Goal: Information Seeking & Learning: Learn about a topic

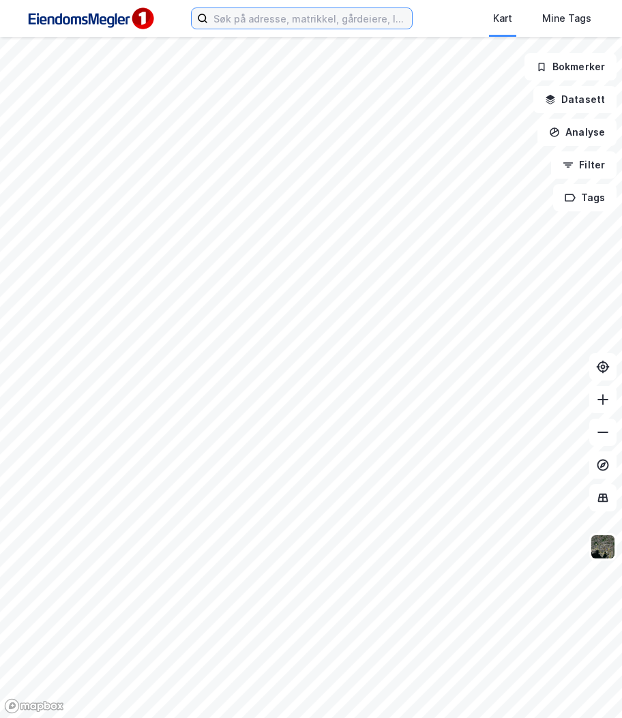
click at [310, 17] on input at bounding box center [310, 18] width 204 height 20
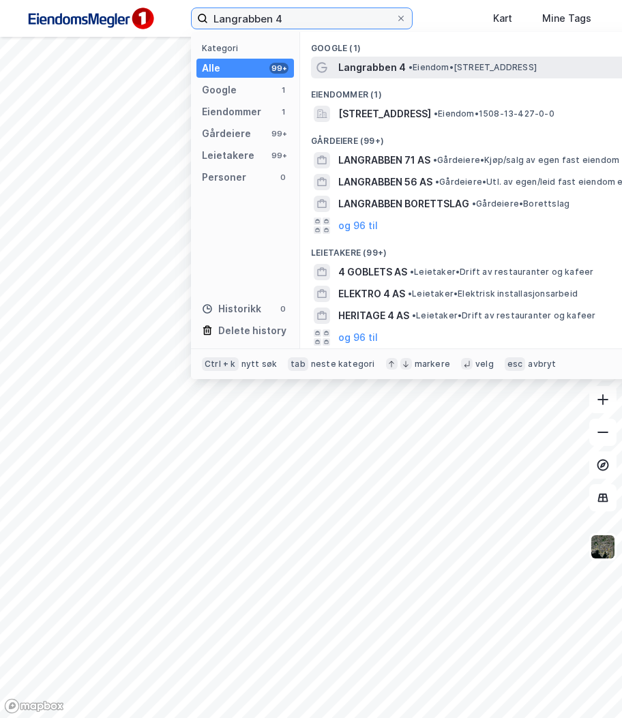
type input "Langrabben 4"
click at [352, 72] on span "Langrabben 4" at bounding box center [371, 67] width 67 height 16
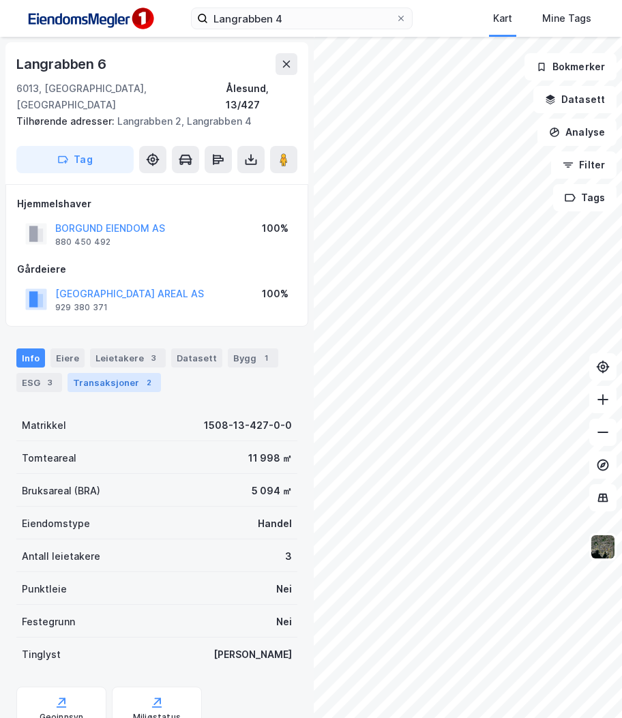
click at [127, 373] on div "Transaksjoner 2" at bounding box center [113, 382] width 93 height 19
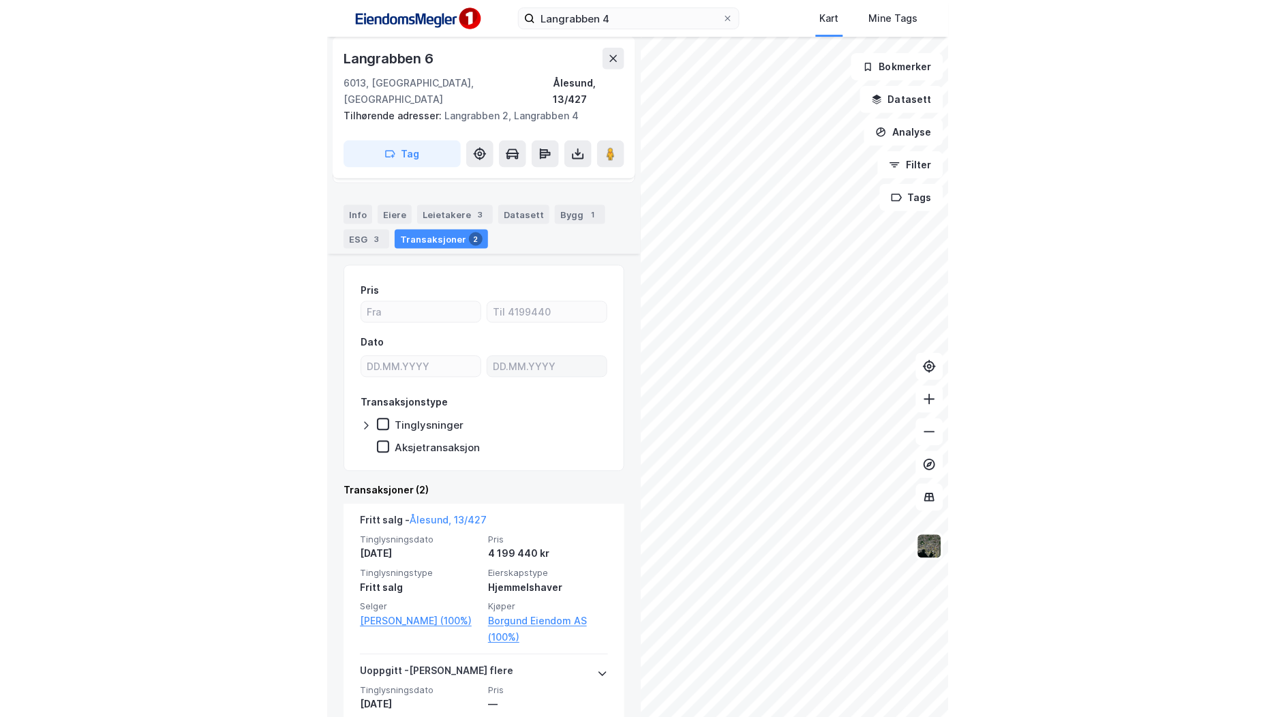
scroll to position [205, 0]
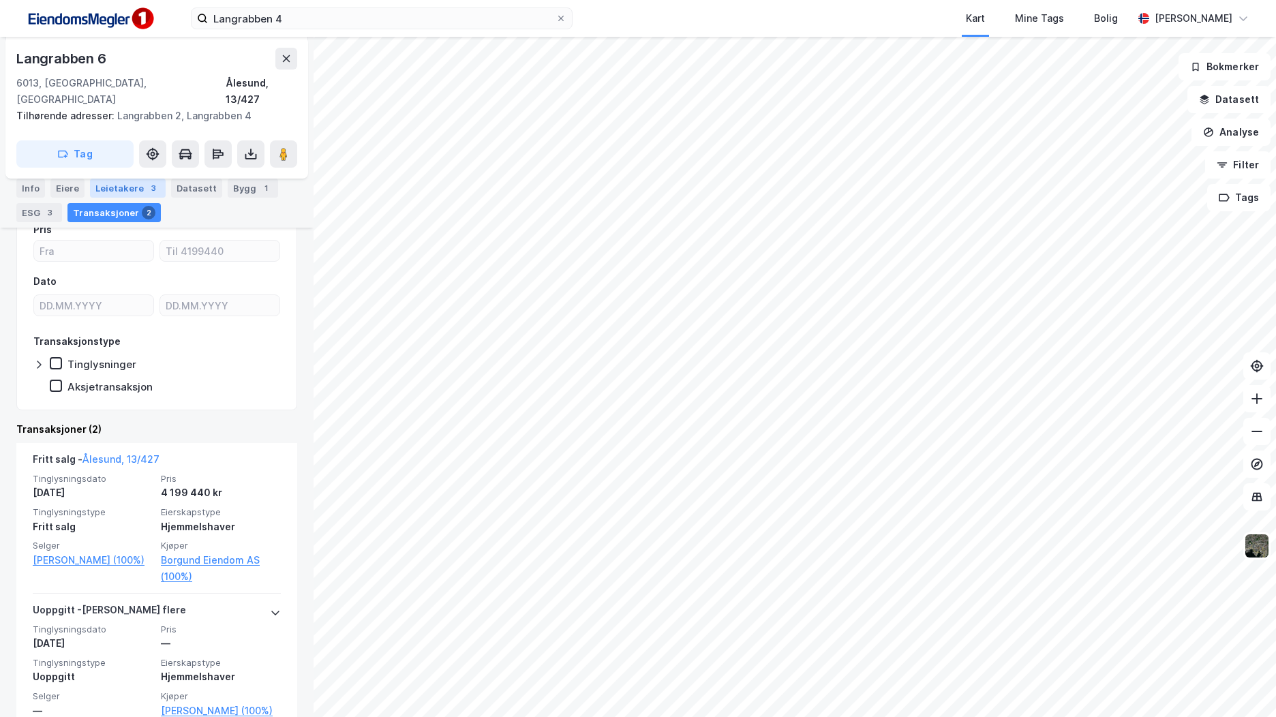
click at [120, 179] on div "Leietakere 3" at bounding box center [128, 188] width 76 height 19
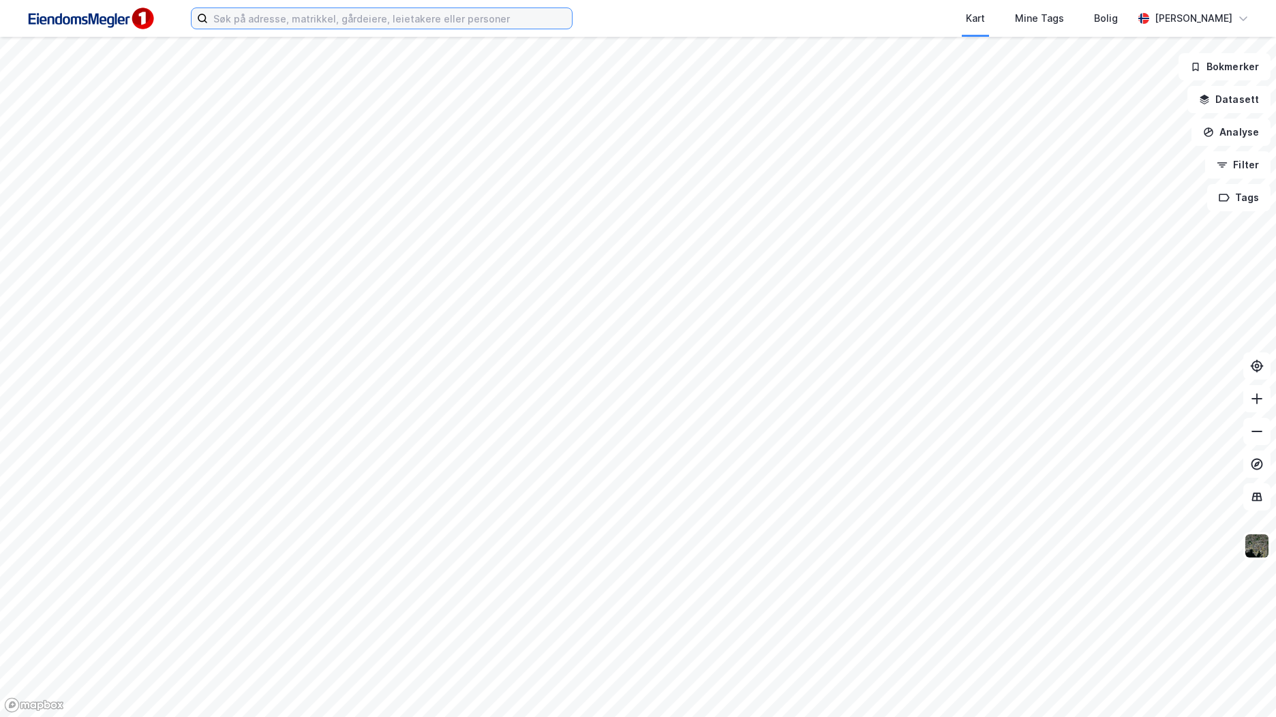
click at [244, 24] on input at bounding box center [390, 18] width 364 height 20
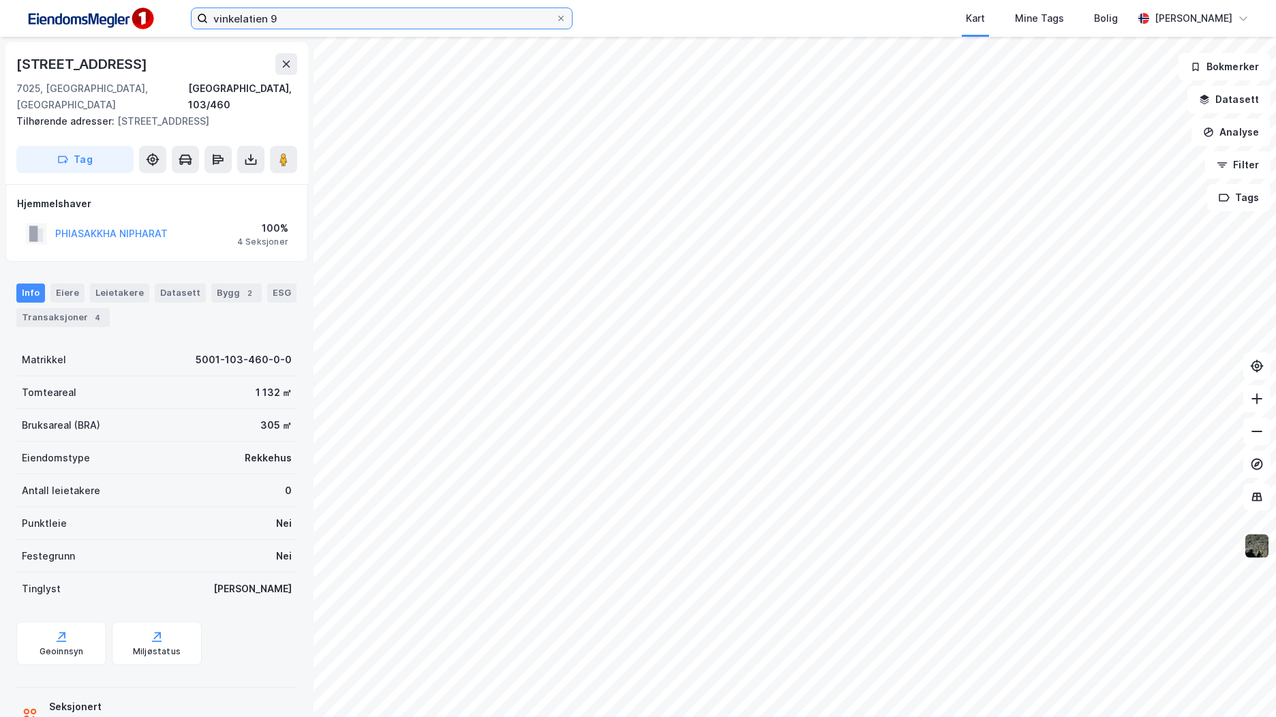
click at [336, 19] on input "vinkelatien 9" at bounding box center [382, 18] width 348 height 20
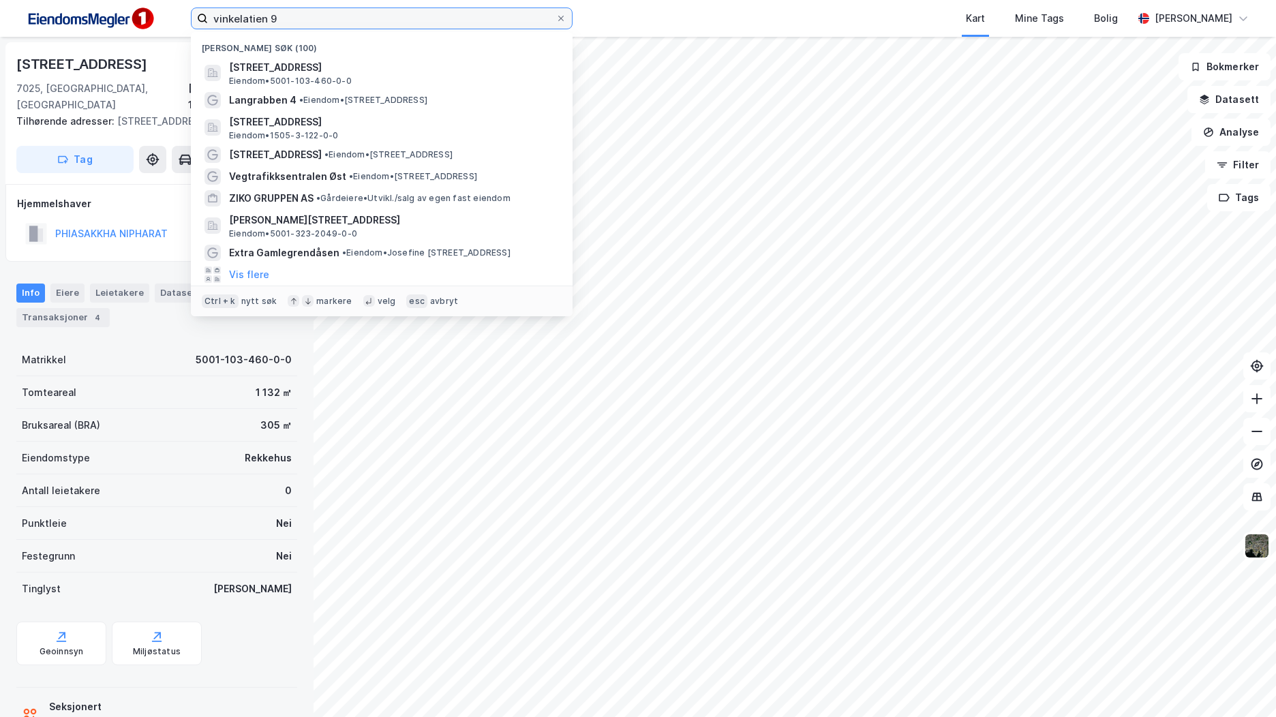
click at [337, 19] on input "vinkelatien 9" at bounding box center [382, 18] width 348 height 20
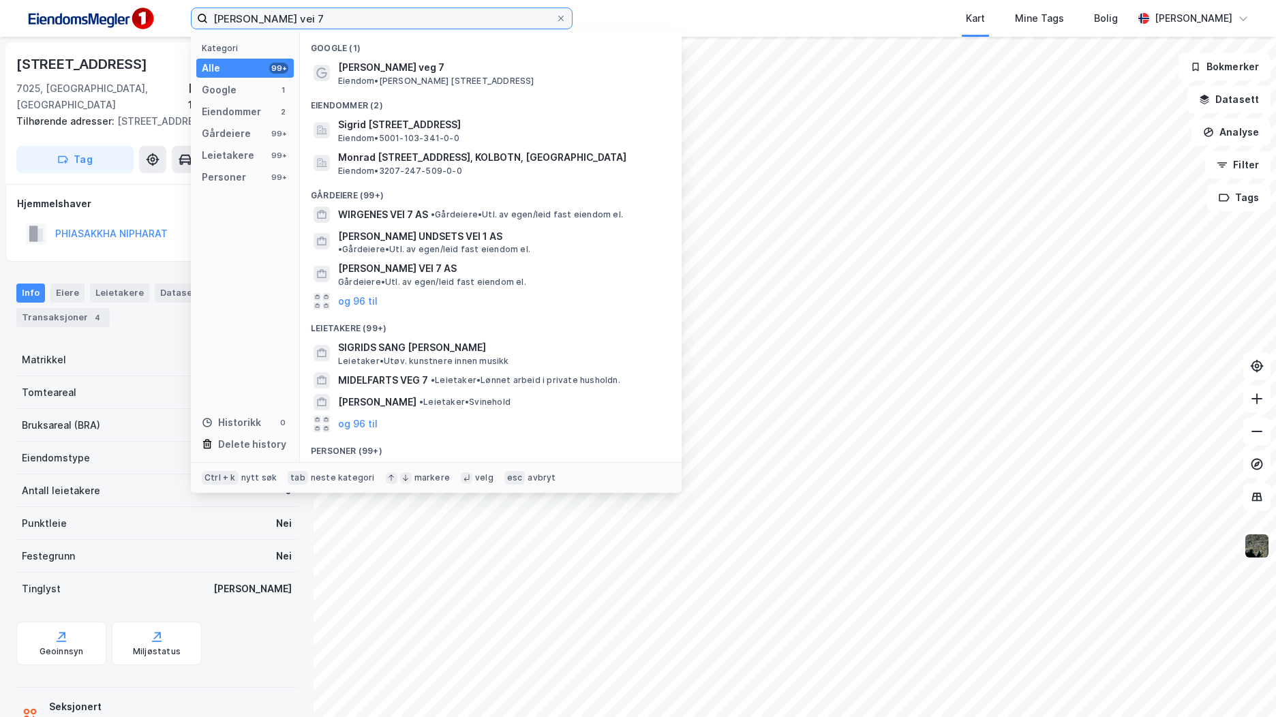
type input "sigrid johansens vei 7"
